Goal: Find contact information: Find contact information

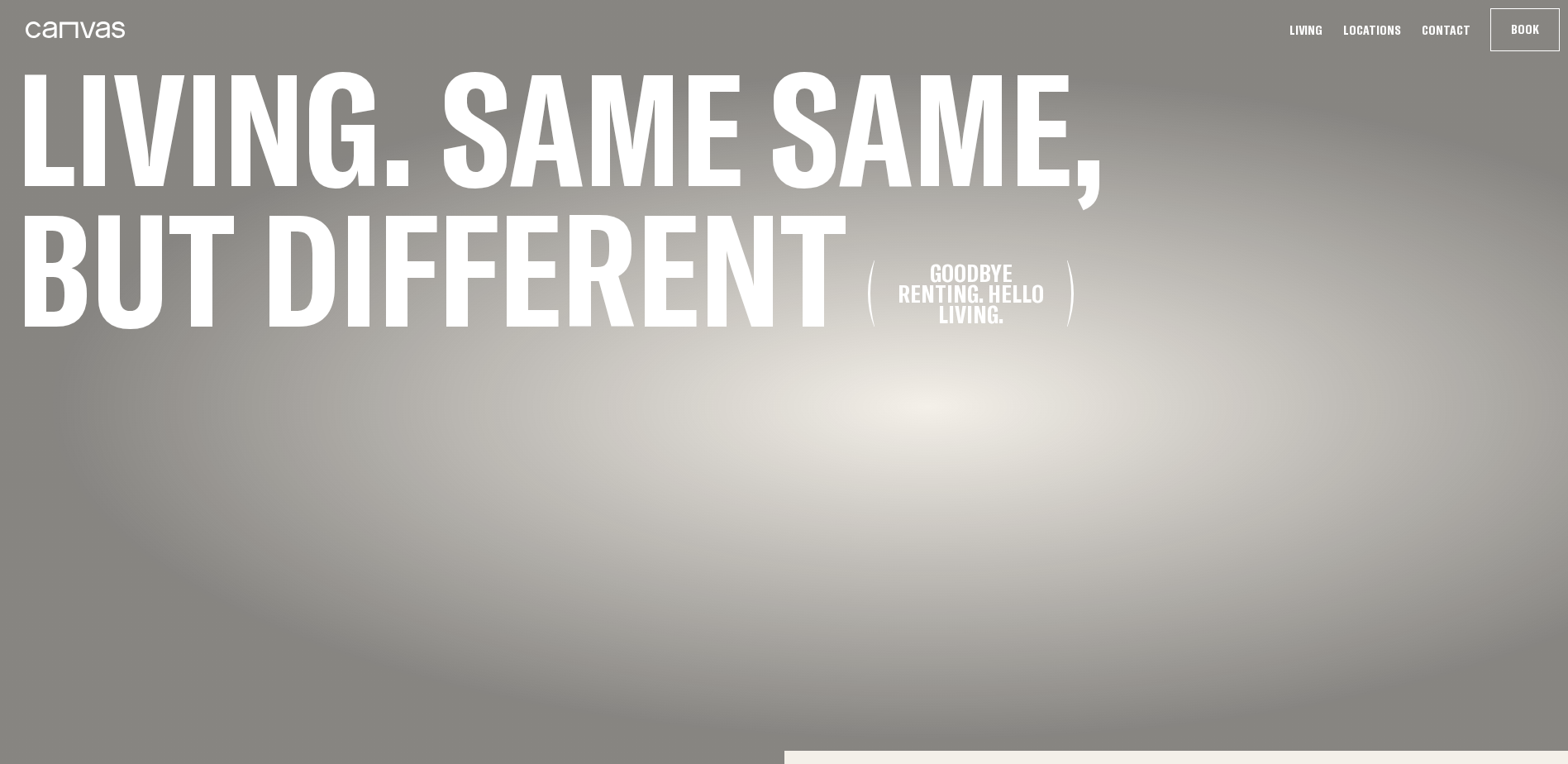
click at [1450, 24] on link "Contact" at bounding box center [1447, 29] width 59 height 17
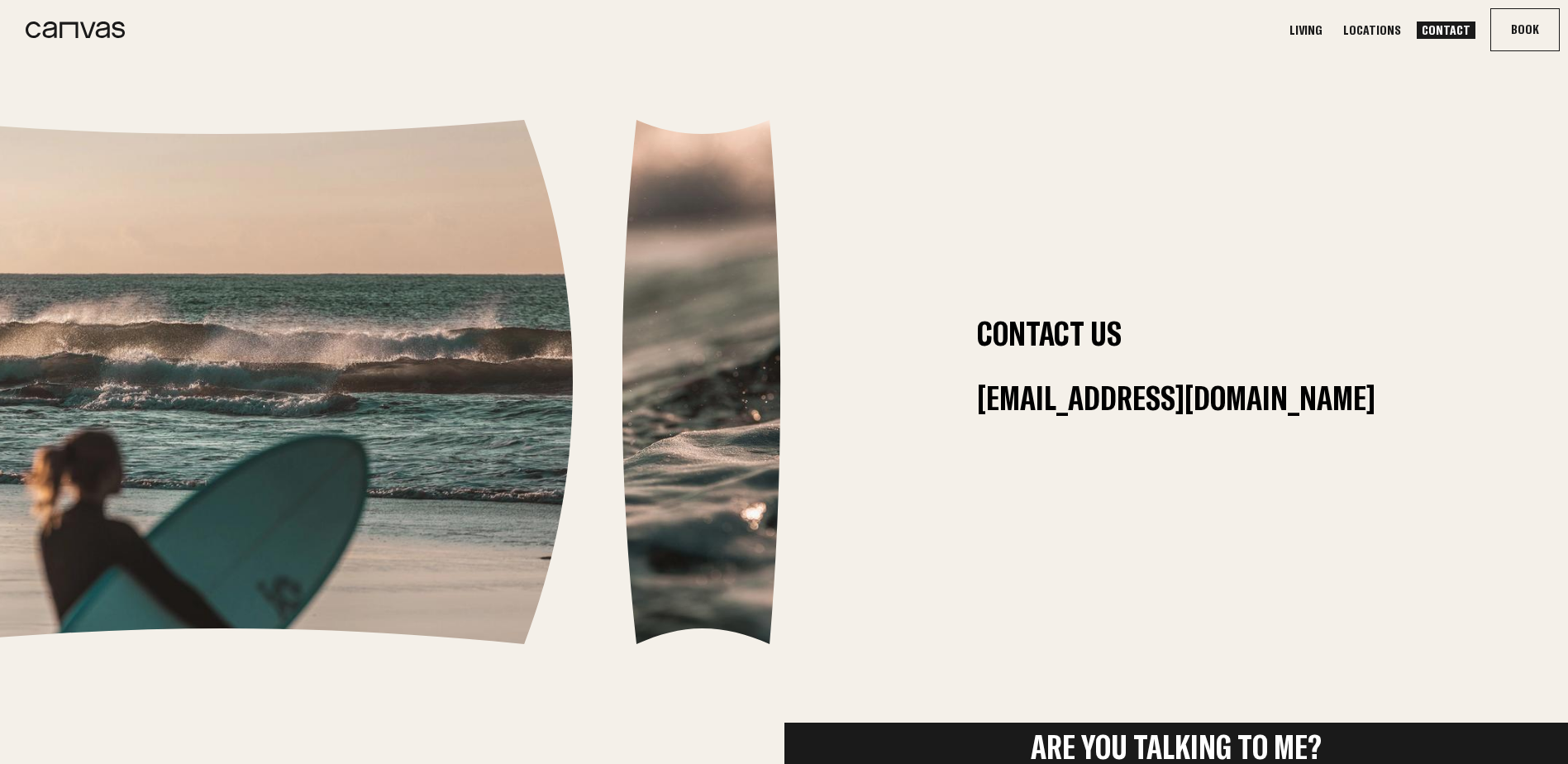
click at [45, 24] on icon at bounding box center [75, 29] width 99 height 17
